Goal: Task Accomplishment & Management: Use online tool/utility

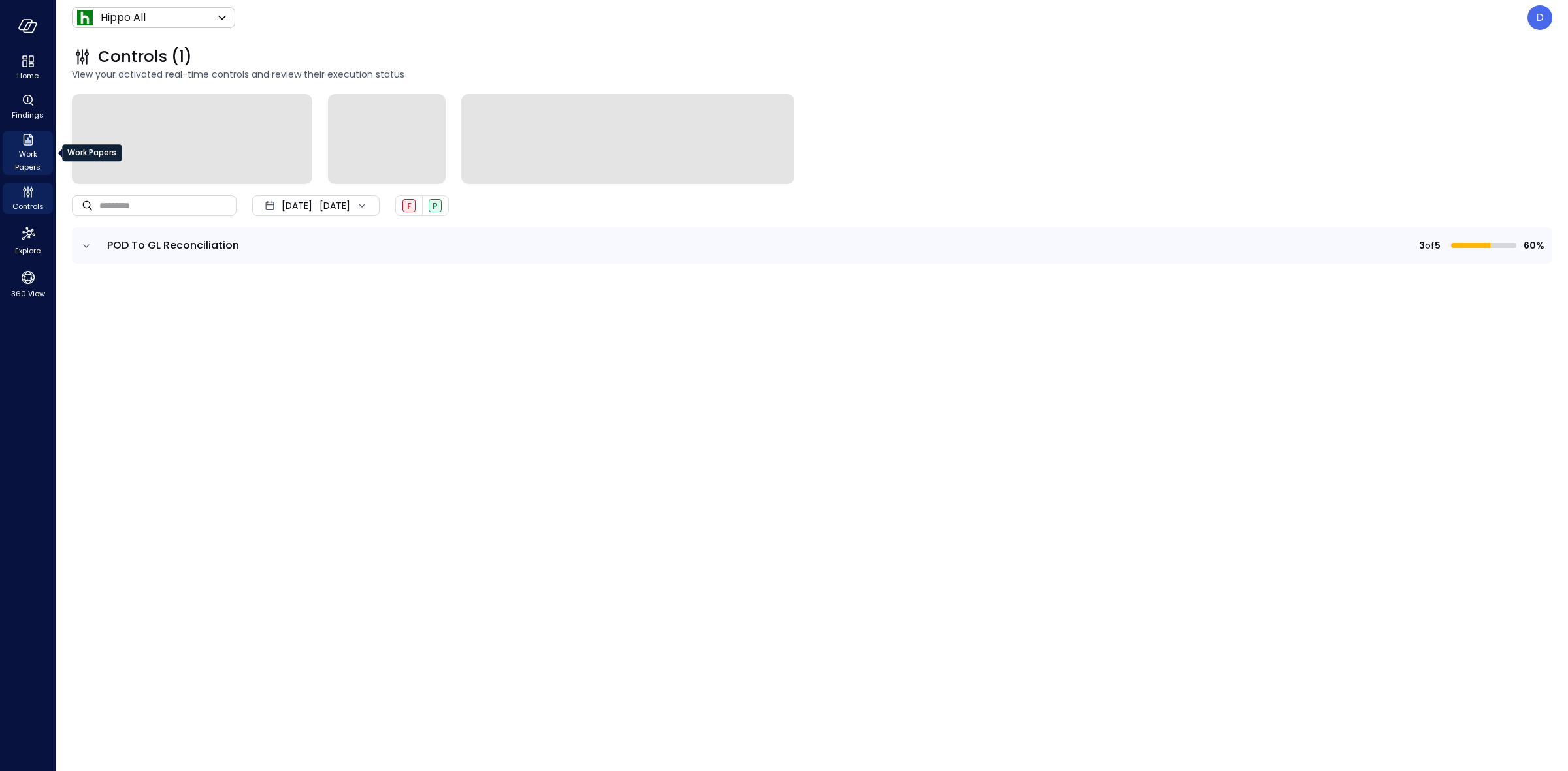
click at [29, 148] on span "Work Papers" at bounding box center [28, 161] width 40 height 26
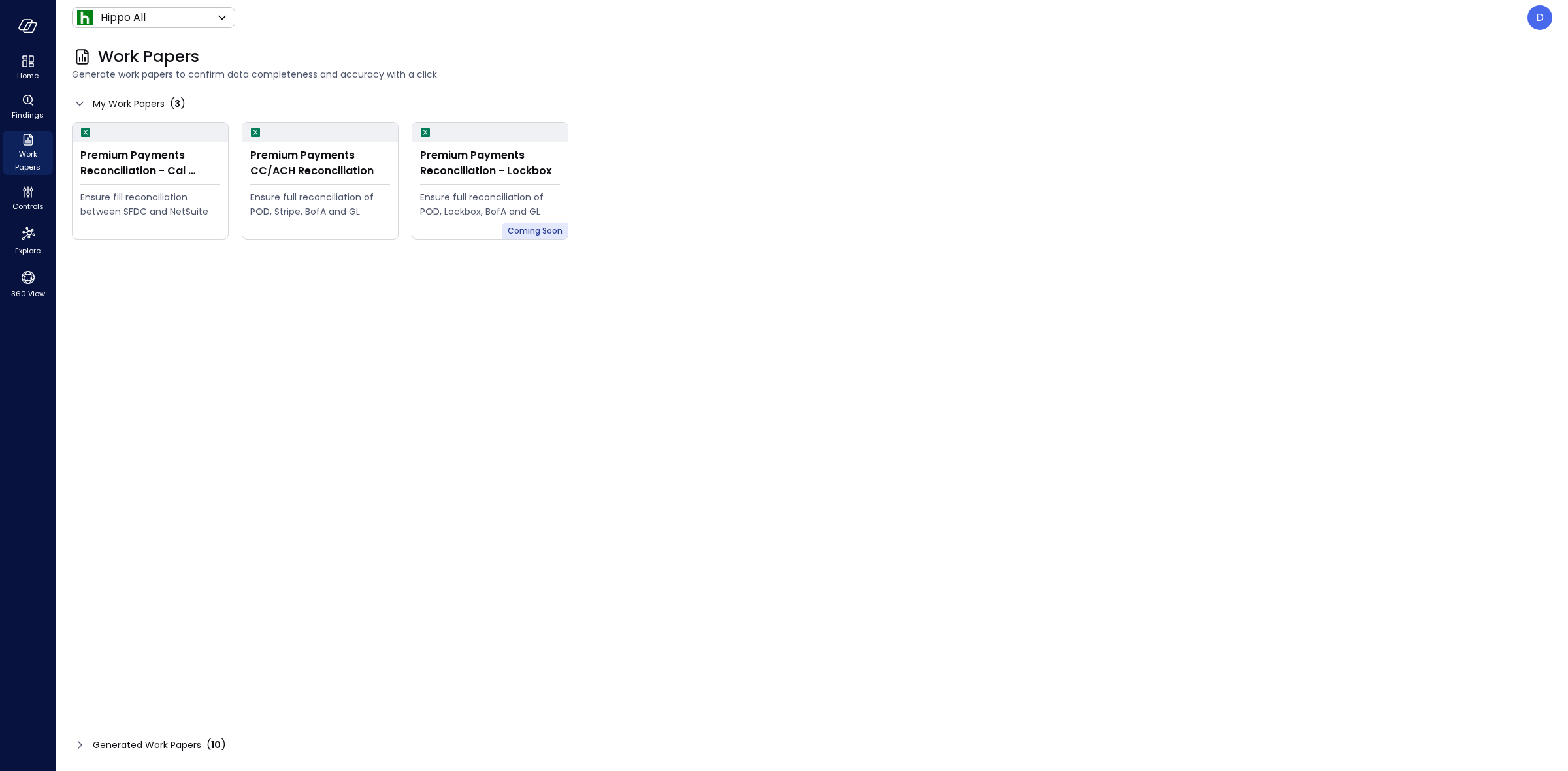
click at [105, 98] on span "My Work Papers" at bounding box center [128, 104] width 72 height 15
click at [79, 101] on icon at bounding box center [79, 104] width 16 height 16
click at [70, 746] on div "Work Papers Generate work papers to confirm data completeness and accuracy with…" at bounding box center [812, 403] width 1512 height 736
click at [73, 746] on icon at bounding box center [79, 745] width 16 height 16
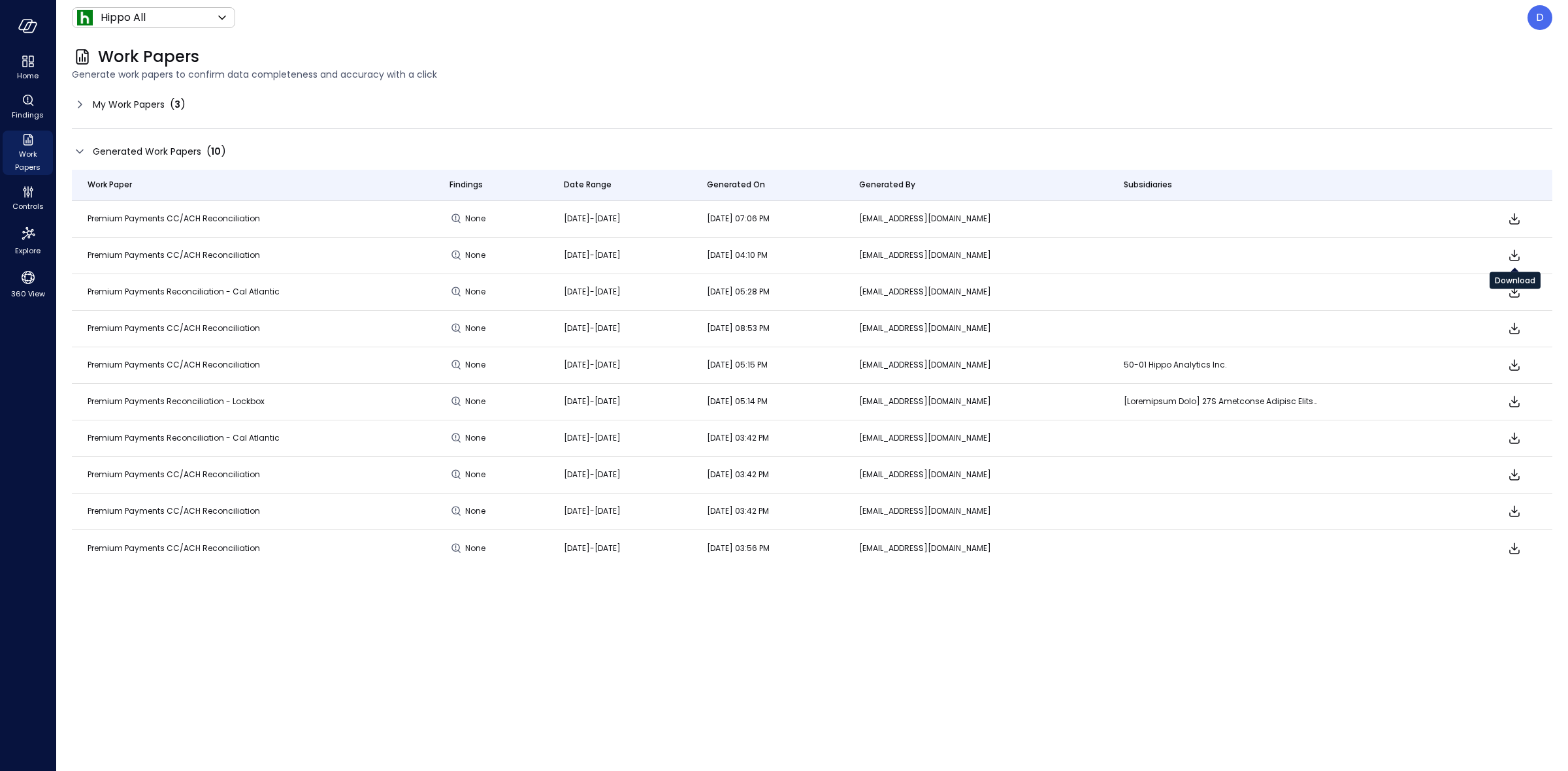
click at [1511, 248] on icon "Download" at bounding box center [1514, 256] width 16 height 16
